Goal: Communication & Community: Ask a question

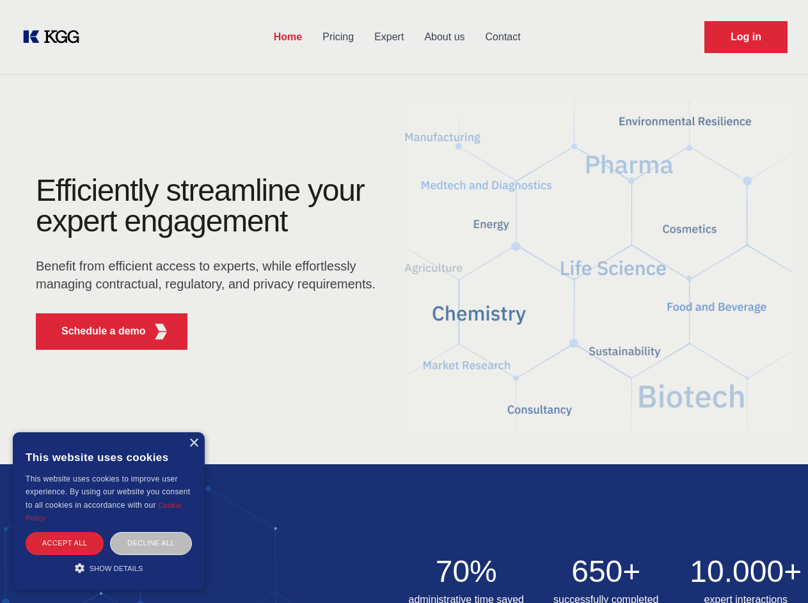
click at [403, 301] on div "Efficiently streamline your expert engagement Benefit from efficient access to …" at bounding box center [209, 267] width 389 height 185
click at [96, 331] on p "Schedule a demo" at bounding box center [103, 331] width 84 height 15
click at [193, 443] on div "× This website uses cookies This website uses cookies to improve user experienc…" at bounding box center [109, 511] width 192 height 158
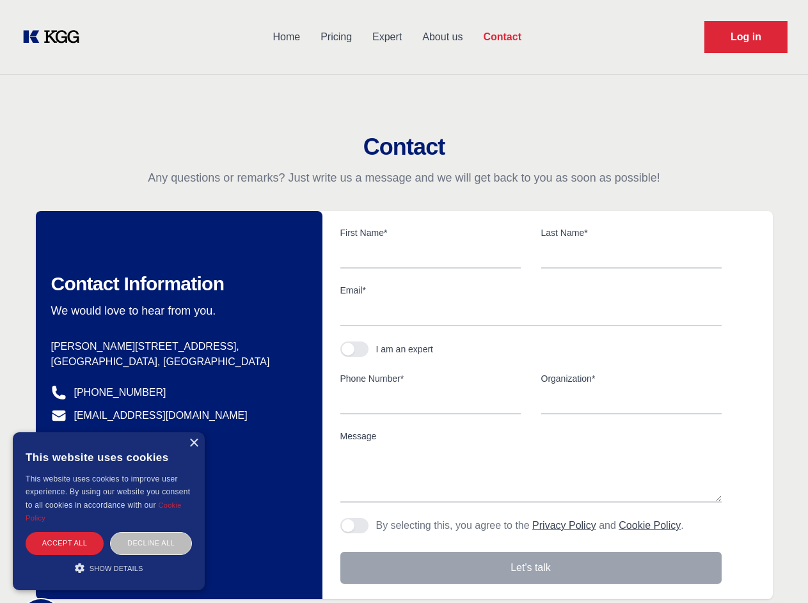
click at [65, 543] on div "Accept all" at bounding box center [65, 543] width 78 height 22
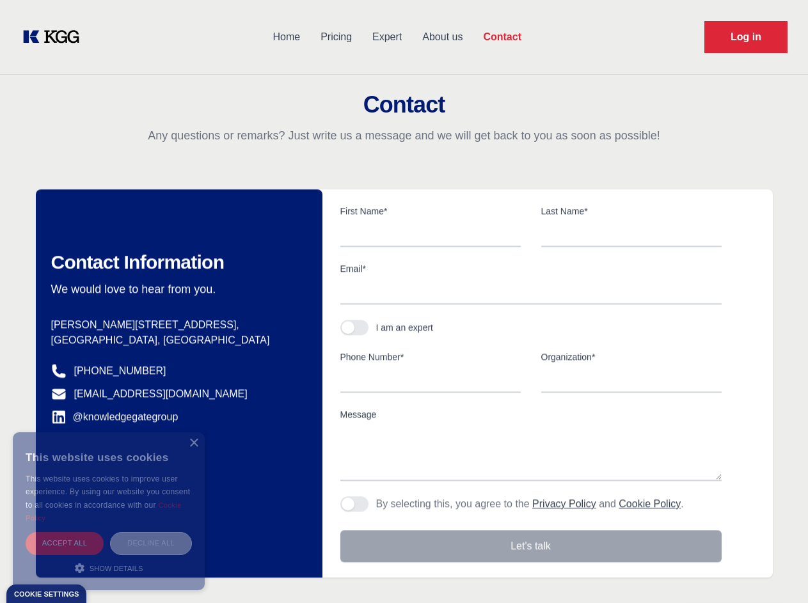
click at [151, 543] on div "Decline all" at bounding box center [151, 543] width 82 height 22
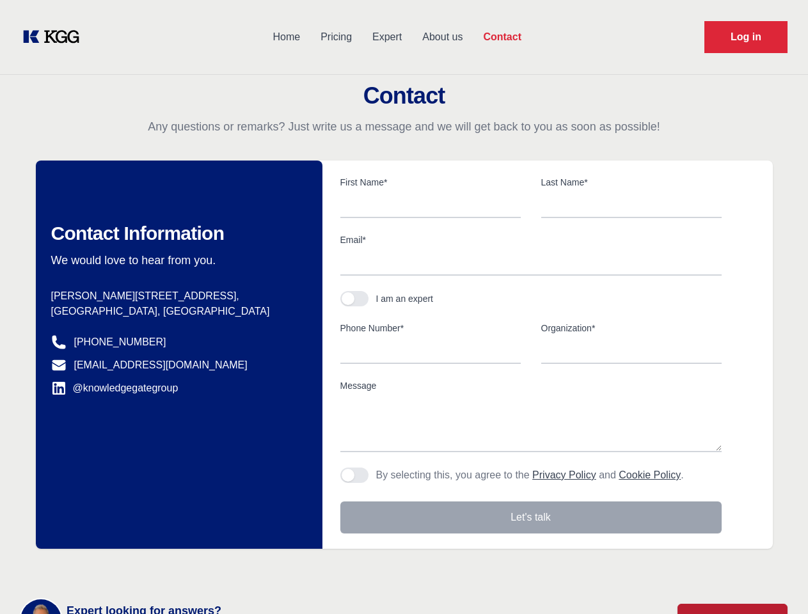
click at [109, 568] on main "Contact Any questions or remarks? Just write us a message and we will get back …" at bounding box center [404, 333] width 808 height 666
